Goal: Find specific page/section: Find specific page/section

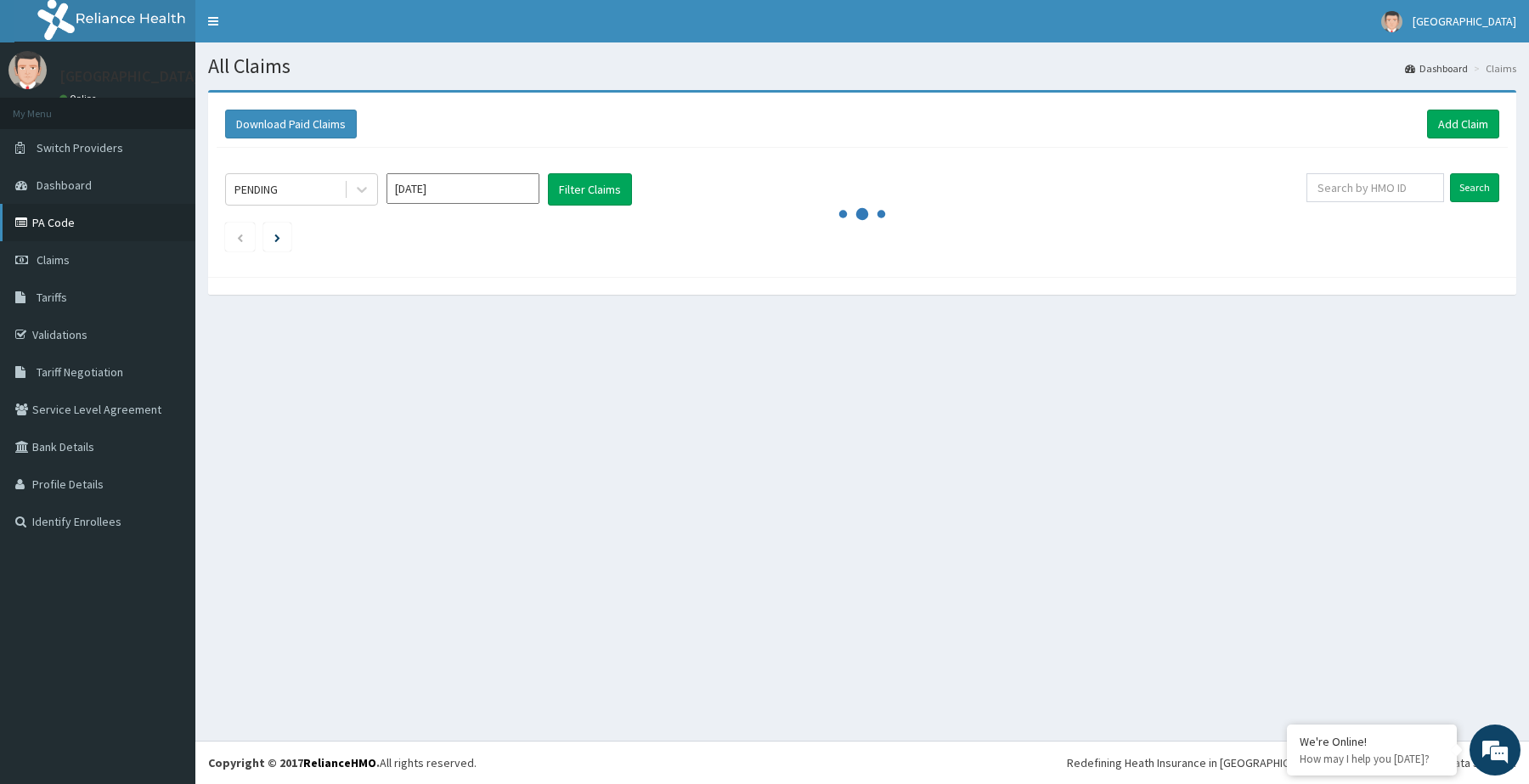
click at [51, 229] on link "PA Code" at bounding box center [97, 222] width 196 height 37
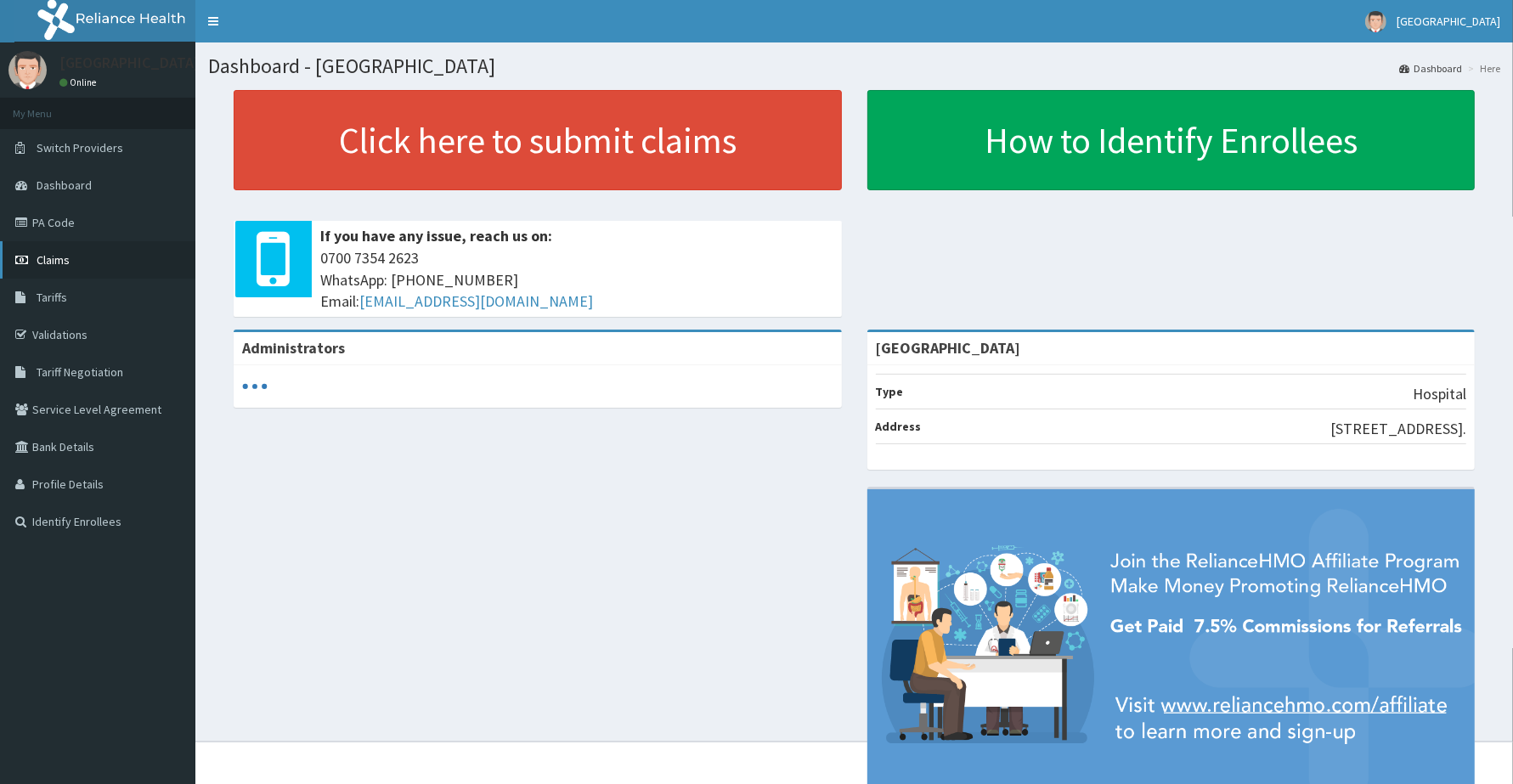
click at [27, 272] on link "Claims" at bounding box center [97, 260] width 196 height 37
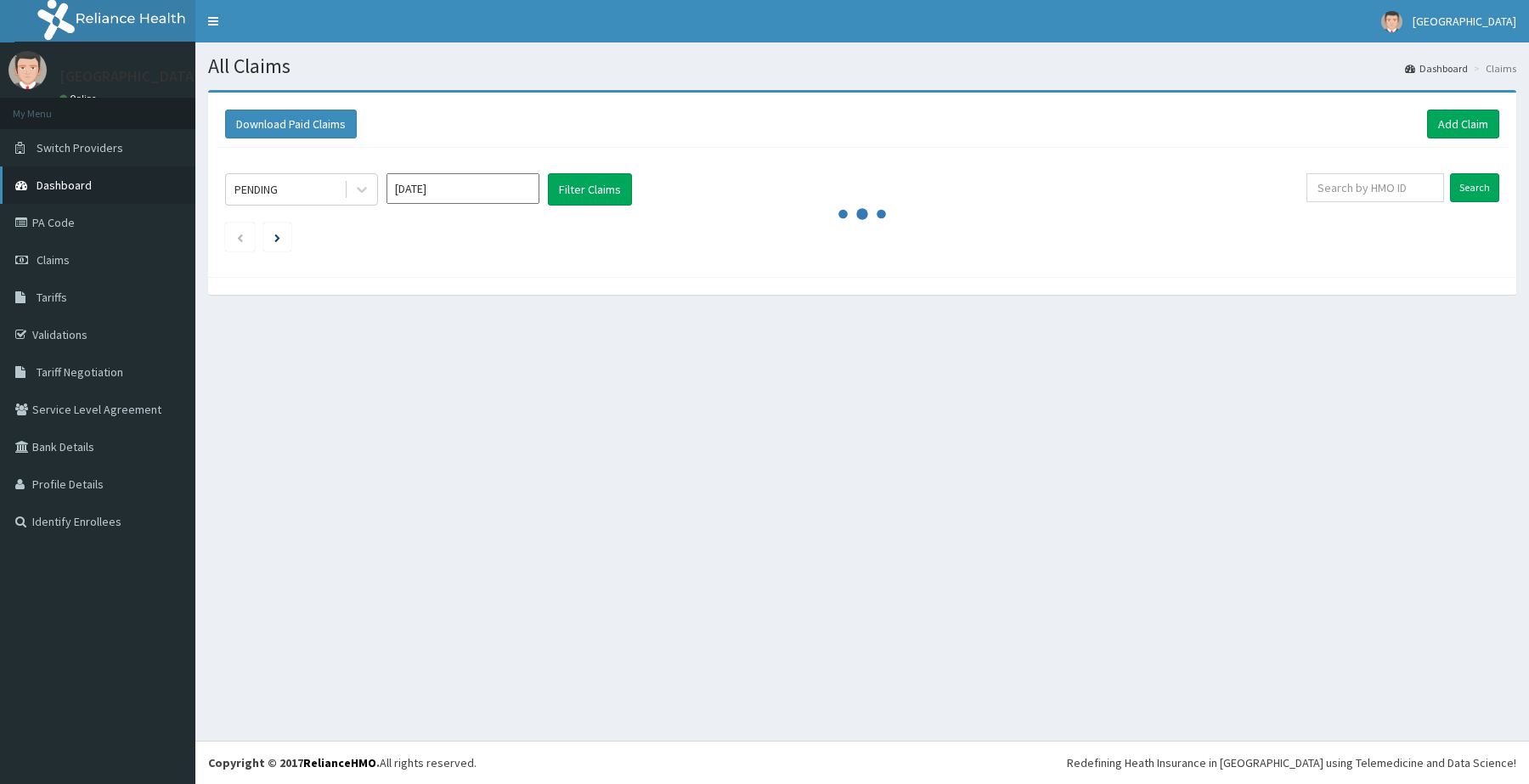
drag, startPoint x: 0, startPoint y: 0, endPoint x: 57, endPoint y: 194, distance: 202.2
click at [57, 194] on link "Dashboard" at bounding box center [97, 184] width 196 height 37
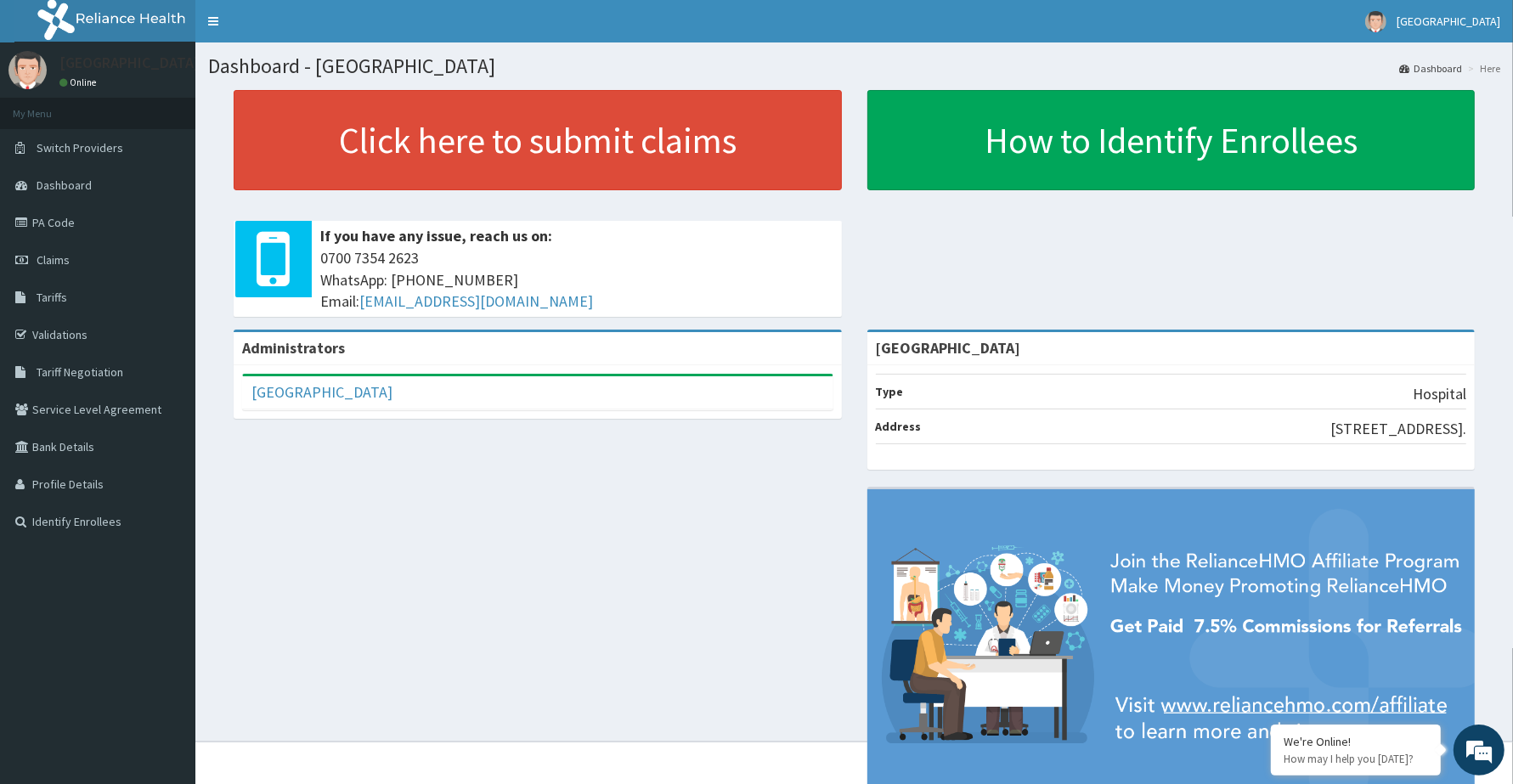
click at [57, 194] on link "Dashboard" at bounding box center [97, 184] width 196 height 37
click at [57, 236] on link "PA Code" at bounding box center [97, 222] width 196 height 37
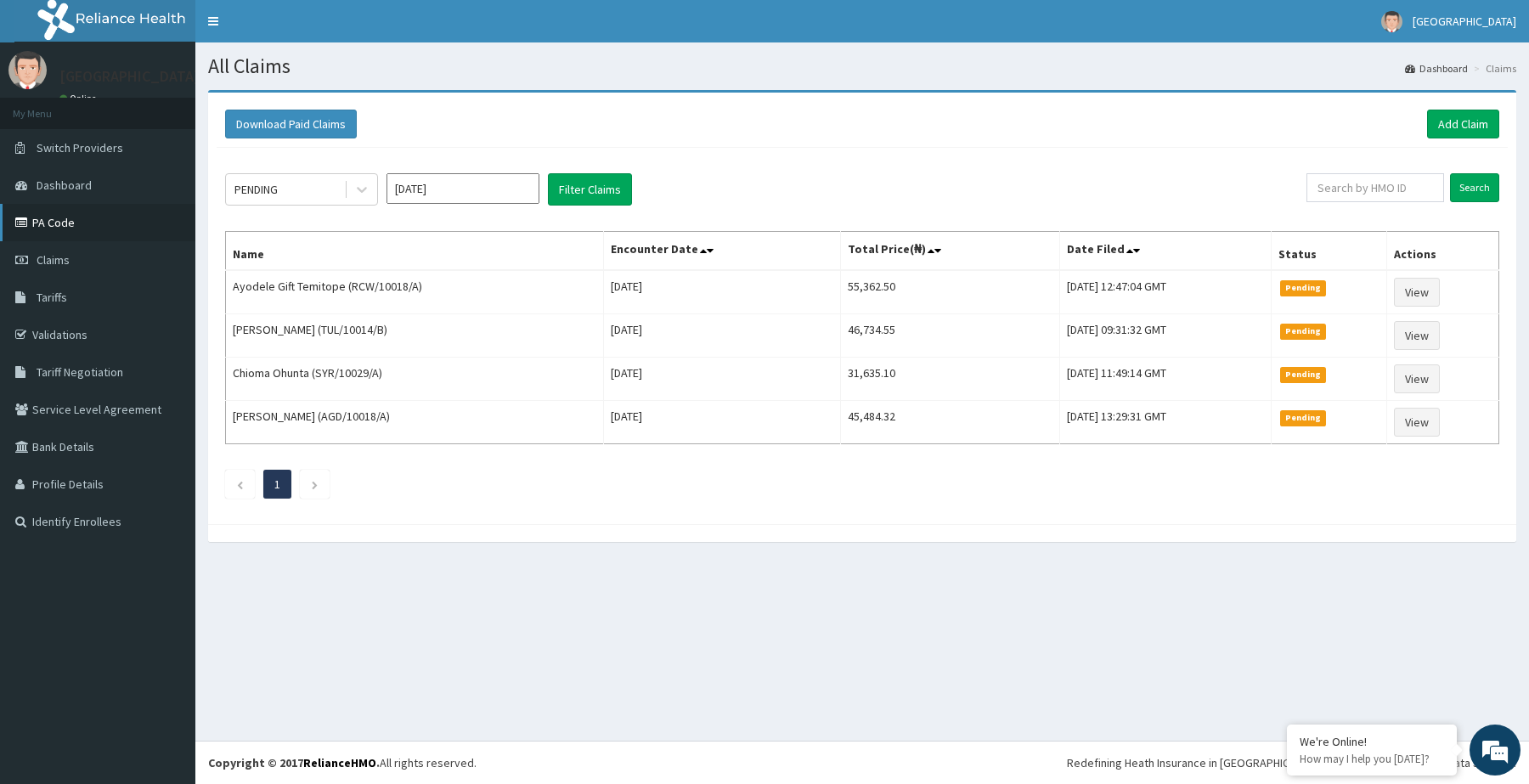
click at [51, 227] on link "PA Code" at bounding box center [97, 222] width 196 height 37
click at [11, 222] on link "PA Code" at bounding box center [97, 222] width 196 height 37
